Goal: Information Seeking & Learning: Learn about a topic

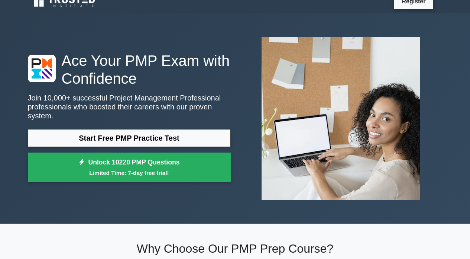
scroll to position [9, 0]
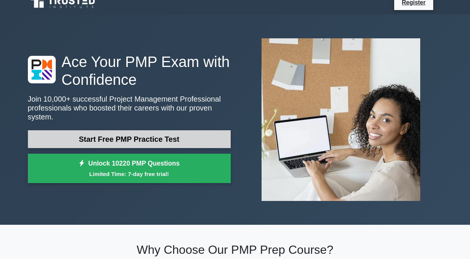
click at [141, 137] on link "Start Free PMP Practice Test" at bounding box center [129, 139] width 203 height 18
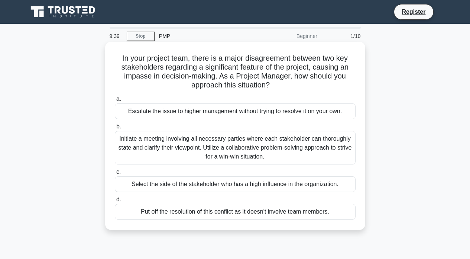
scroll to position [0, 0]
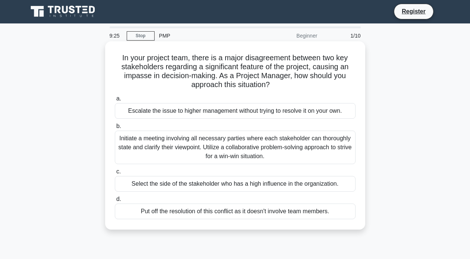
click at [216, 143] on div "Initiate a meeting involving all necessary parties where each stakeholder can t…" at bounding box center [235, 146] width 241 height 33
click at [115, 129] on input "b. Initiate a meeting involving all necessary parties where each stakeholder ca…" at bounding box center [115, 126] width 0 height 5
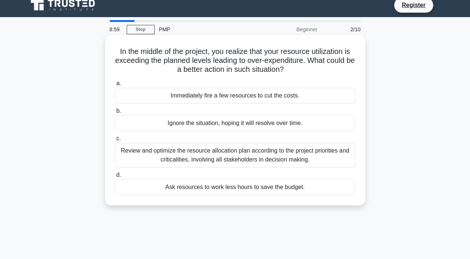
scroll to position [7, 1]
click at [274, 156] on div "Review and optimize the resource allocation plan according to the project prior…" at bounding box center [235, 155] width 241 height 25
click at [115, 141] on input "c. Review and optimize the resource allocation plan according to the project pr…" at bounding box center [115, 138] width 0 height 5
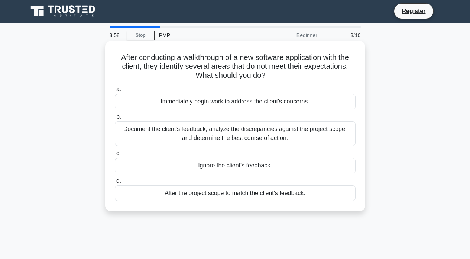
scroll to position [0, 0]
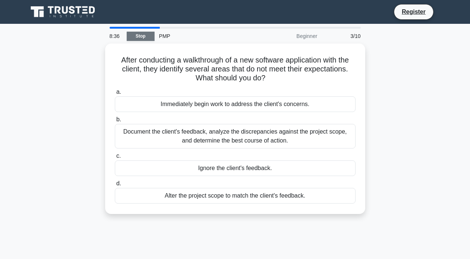
click at [144, 38] on link "Stop" at bounding box center [141, 36] width 28 height 9
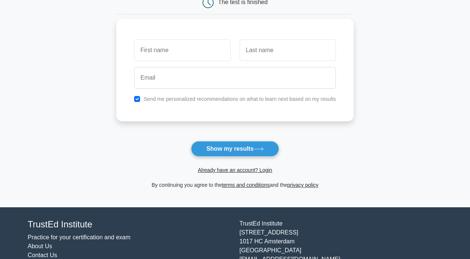
scroll to position [85, 0]
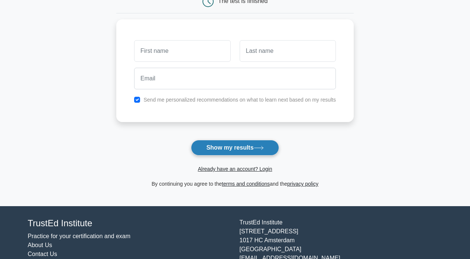
click at [228, 143] on button "Show my results" at bounding box center [235, 148] width 88 height 16
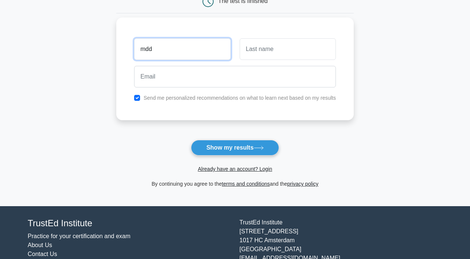
type input "mdd"
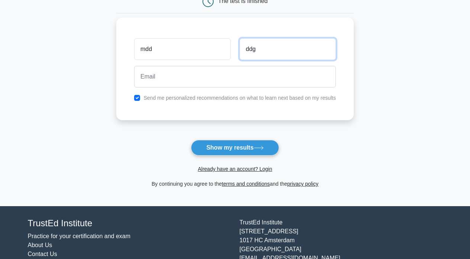
type input "ddg"
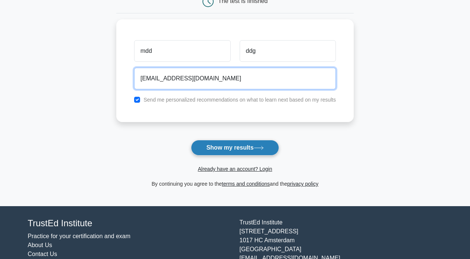
type input "ev@hul.com"
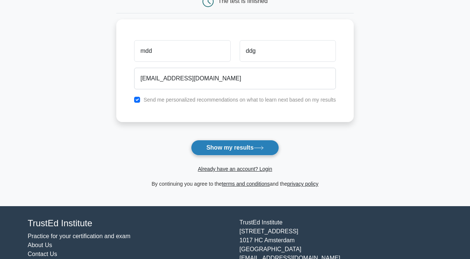
click at [254, 144] on button "Show my results" at bounding box center [235, 148] width 88 height 16
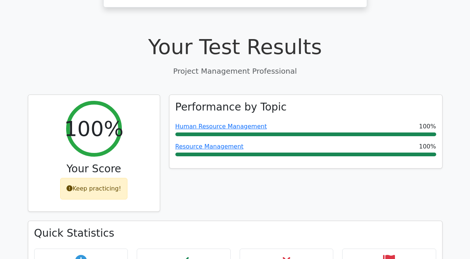
scroll to position [239, 0]
